Goal: Find specific page/section: Find specific page/section

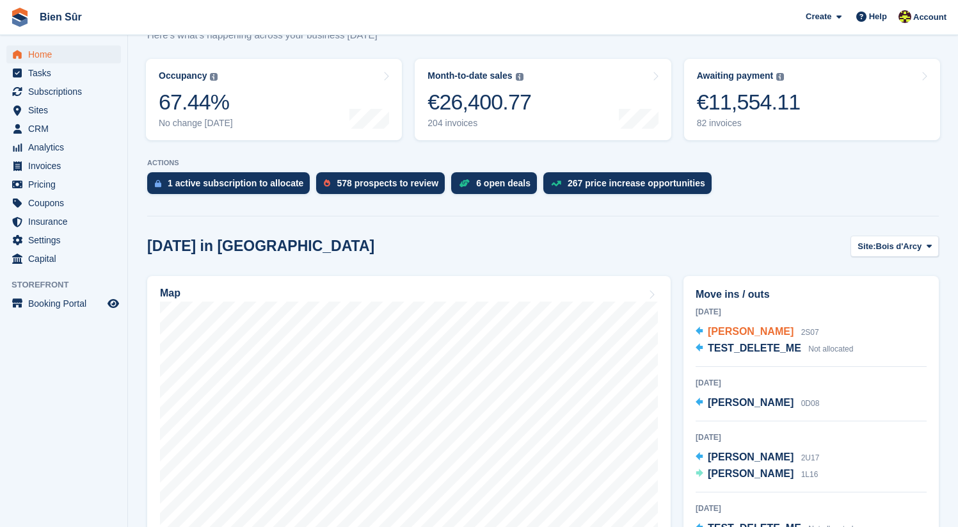
scroll to position [2, 0]
click at [760, 335] on span "[PERSON_NAME]" at bounding box center [751, 333] width 86 height 11
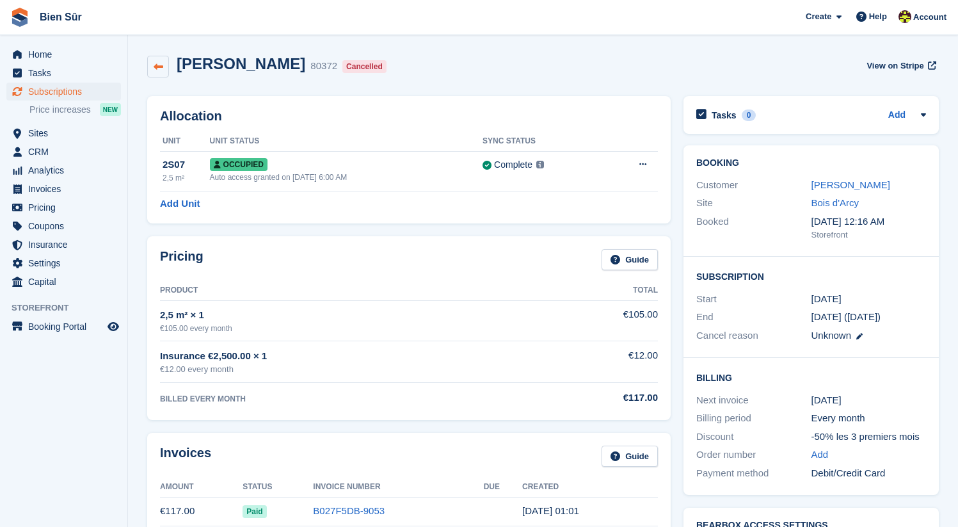
click at [161, 67] on icon at bounding box center [159, 67] width 10 height 10
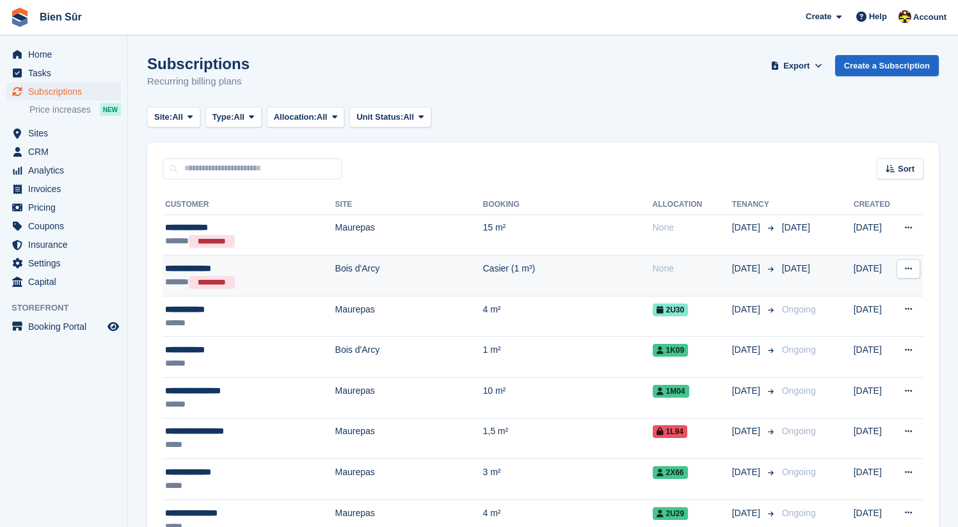
click at [910, 275] on button at bounding box center [909, 268] width 24 height 19
click at [828, 298] on p "View customer" at bounding box center [858, 293] width 111 height 17
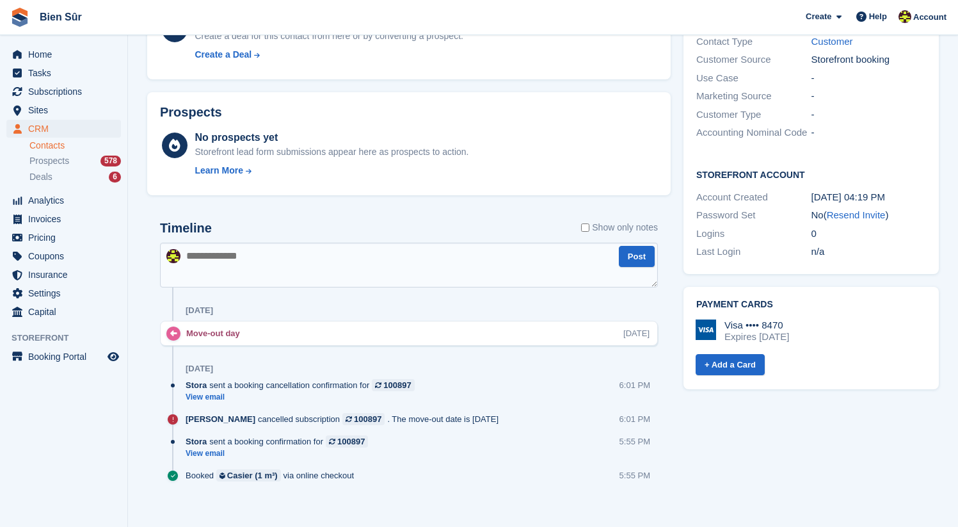
scroll to position [401, 0]
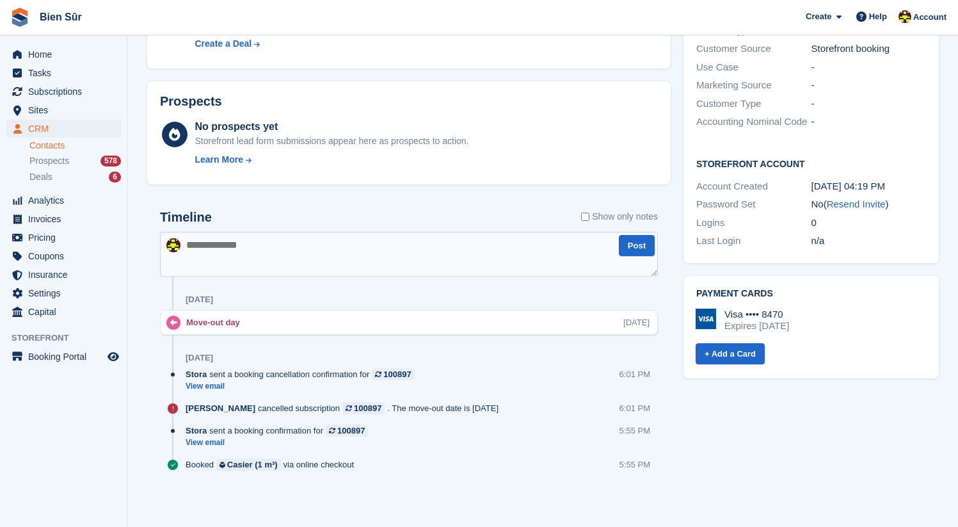
click at [508, 29] on span "Bien Sûr Create Subscription Invoice Contact Deal Discount Page Help Chat Suppo…" at bounding box center [479, 17] width 958 height 35
